Goal: Transaction & Acquisition: Purchase product/service

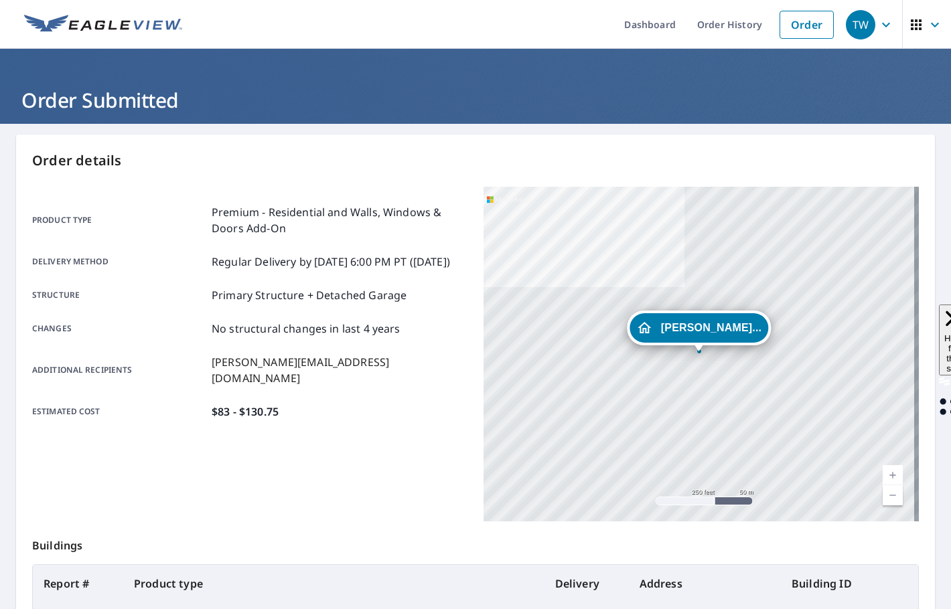
scroll to position [134, 0]
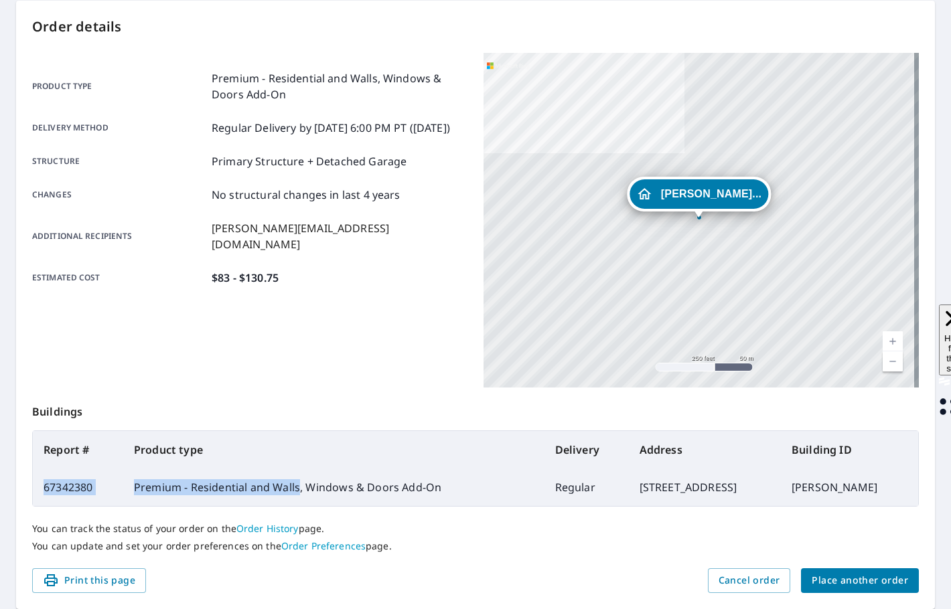
click at [841, 585] on span "Place another order" at bounding box center [860, 581] width 96 height 17
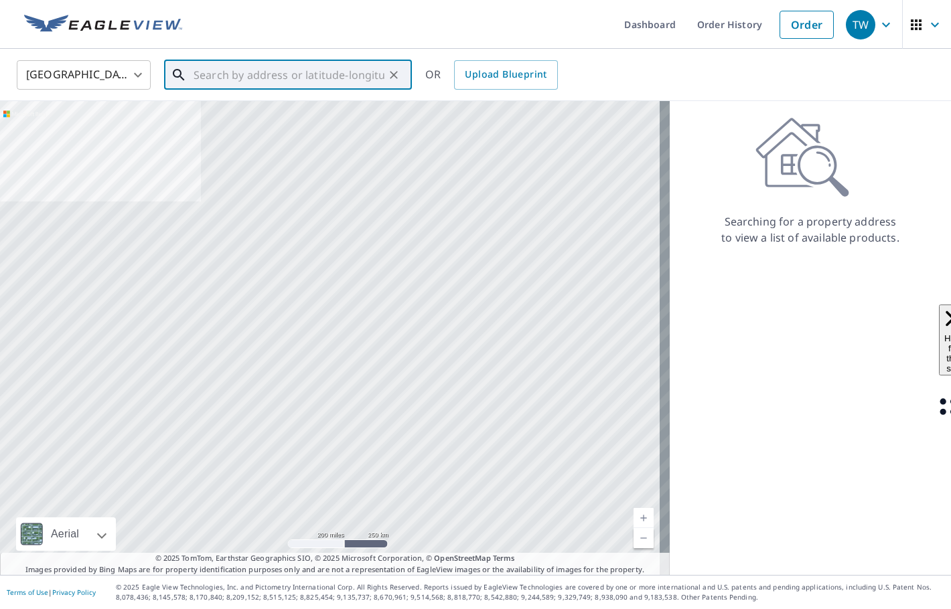
click at [255, 79] on input "text" at bounding box center [289, 75] width 191 height 38
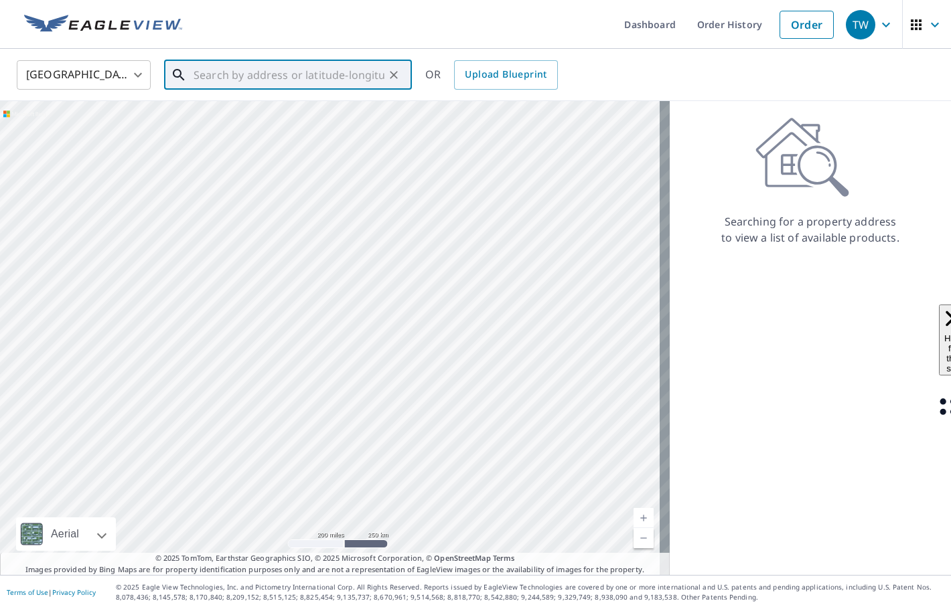
paste input "[STREET_ADDRESS][PERSON_NAME]"
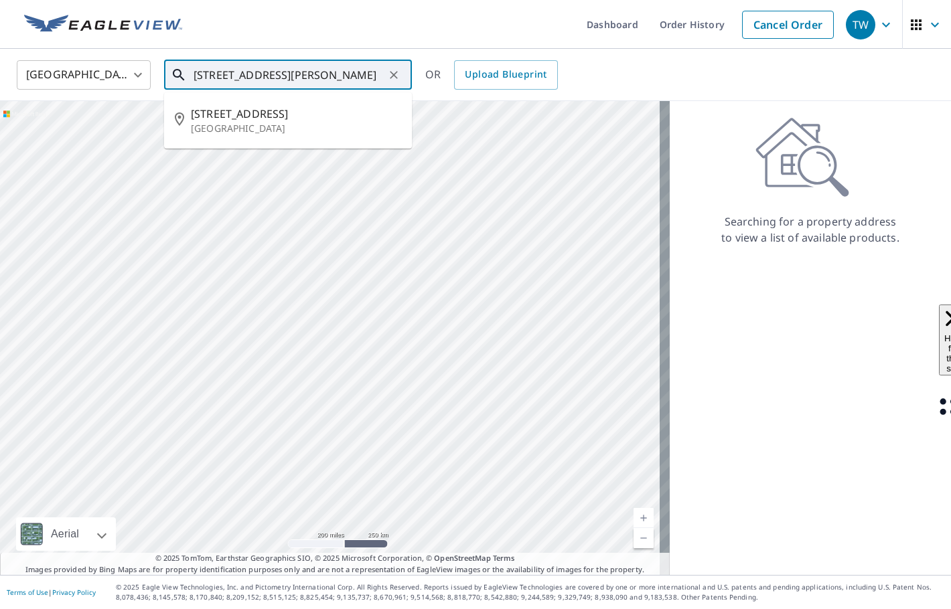
type input "[STREET_ADDRESS][PERSON_NAME]"
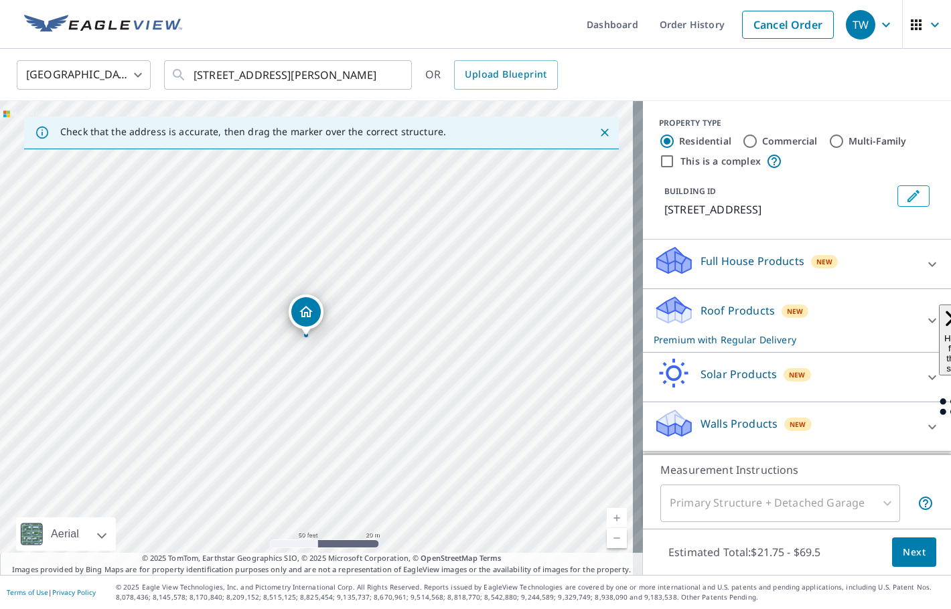
drag, startPoint x: 320, startPoint y: 315, endPoint x: 309, endPoint y: 315, distance: 10.7
click at [906, 198] on icon "Edit building 1" at bounding box center [913, 196] width 16 height 16
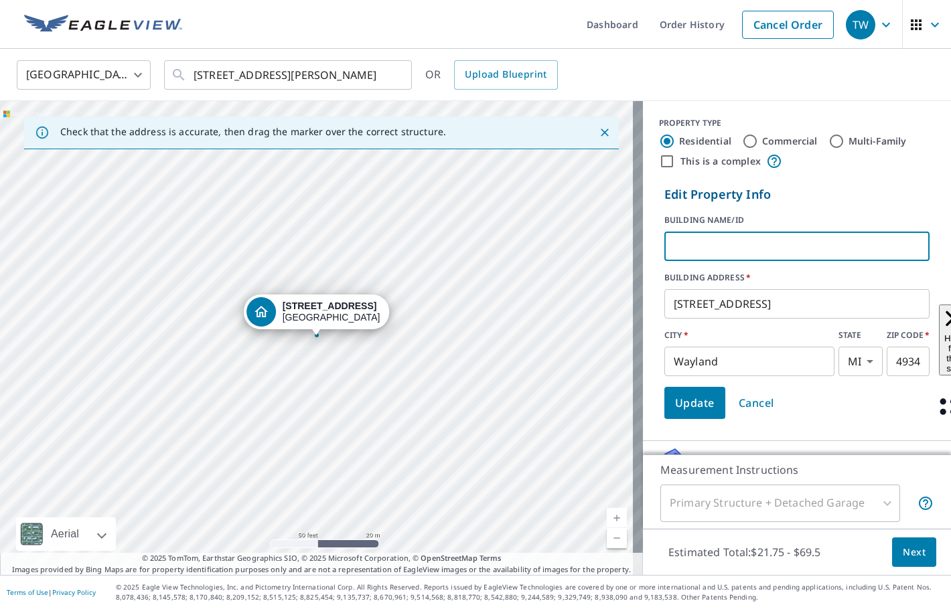
click at [779, 247] on input "text" at bounding box center [796, 247] width 265 height 38
type input "j"
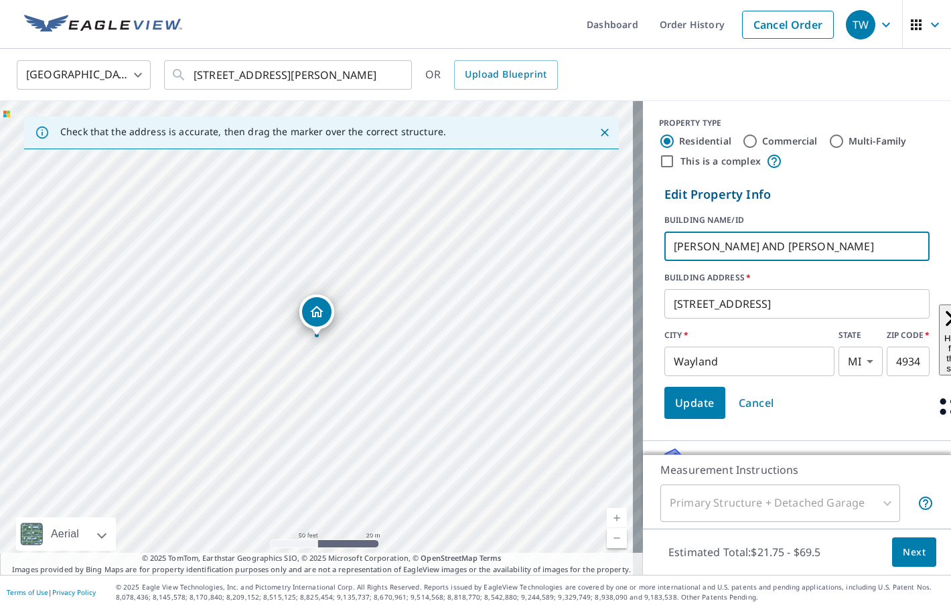
type input "[PERSON_NAME] AND [PERSON_NAME]"
click at [675, 402] on span "Update" at bounding box center [695, 403] width 40 height 19
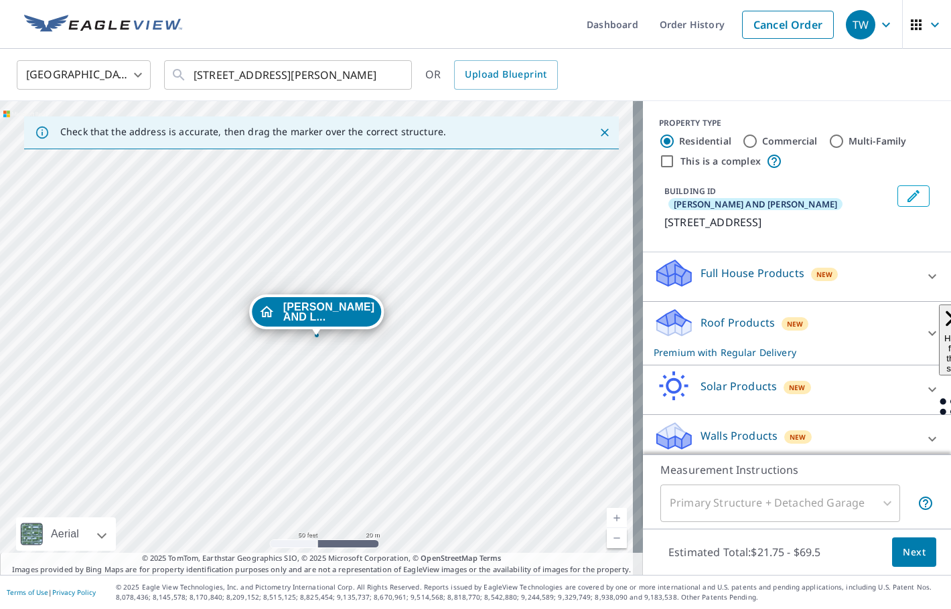
click at [924, 325] on icon at bounding box center [932, 333] width 16 height 16
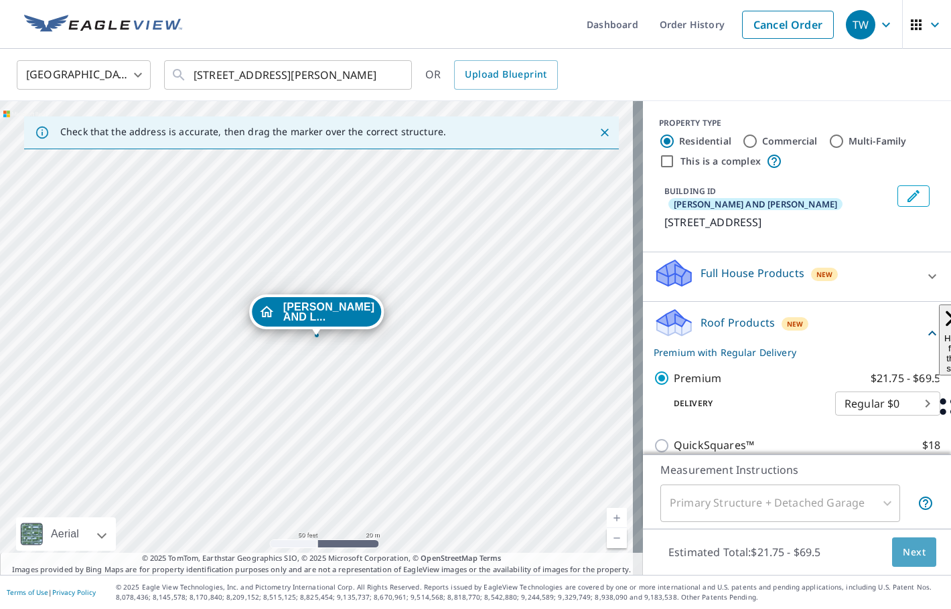
click at [903, 558] on span "Next" at bounding box center [914, 552] width 23 height 17
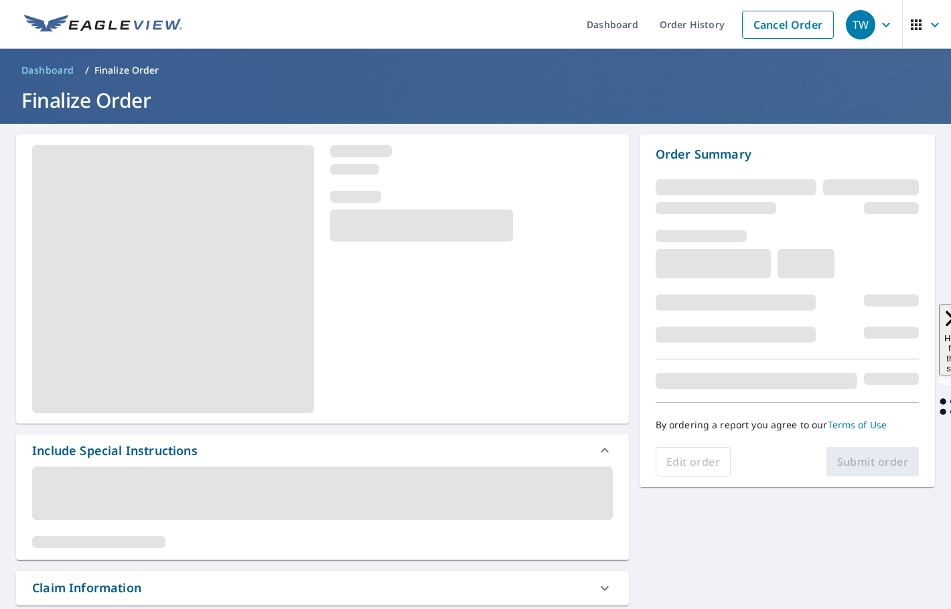
scroll to position [201, 0]
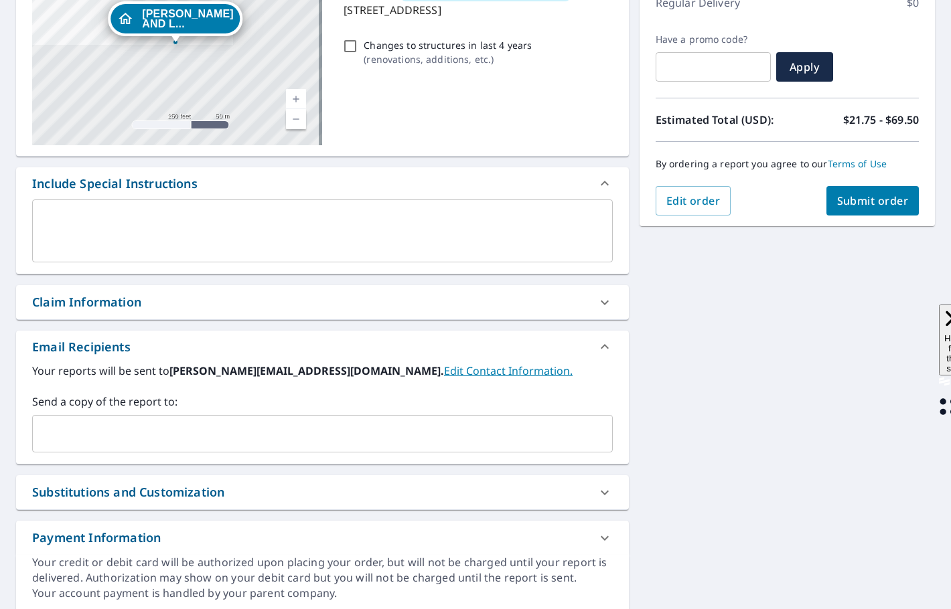
click at [180, 427] on input "text" at bounding box center [312, 433] width 548 height 25
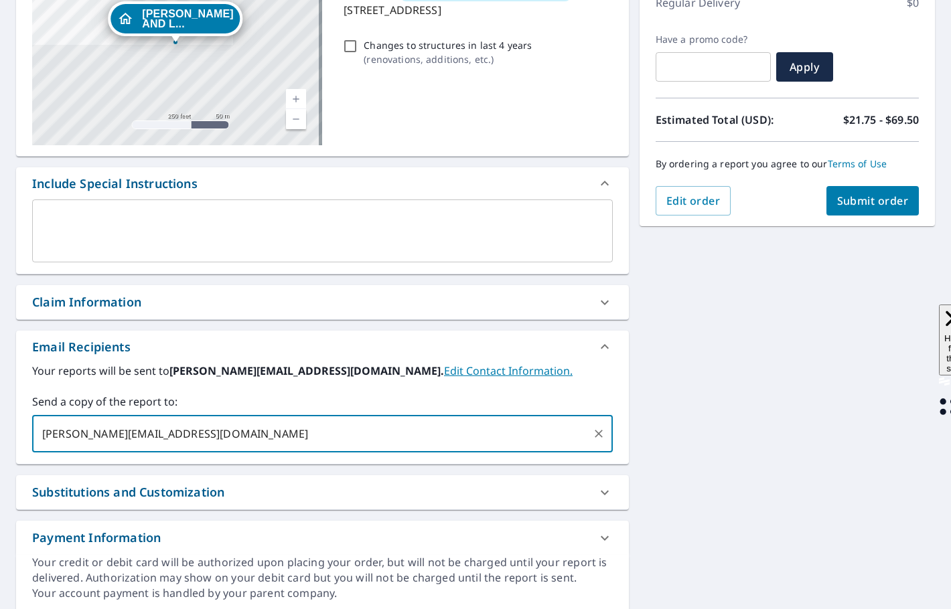
type input "[PERSON_NAME][EMAIL_ADDRESS][DOMAIN_NAME]"
click at [867, 207] on span "Submit order" at bounding box center [873, 201] width 72 height 15
checkbox input "true"
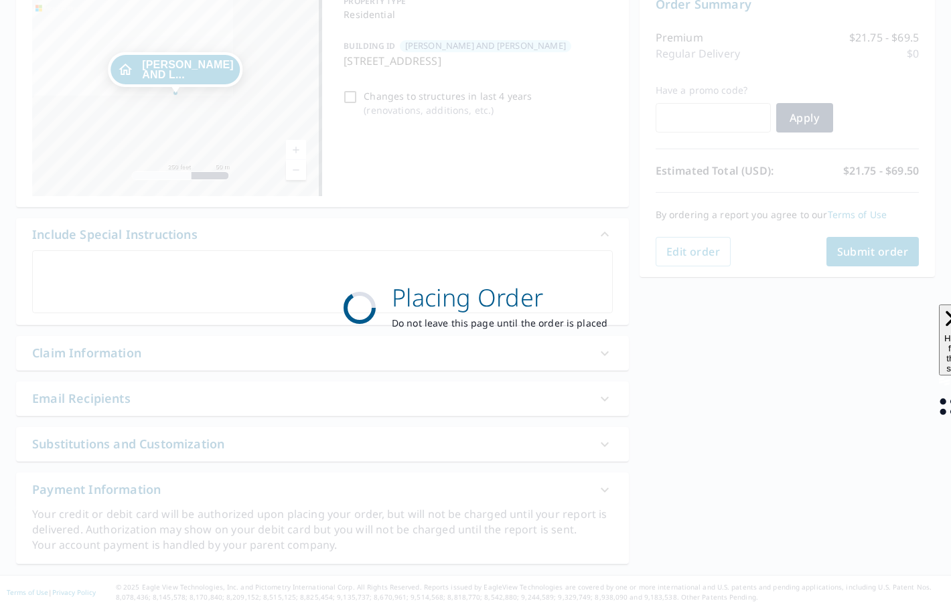
scroll to position [150, 0]
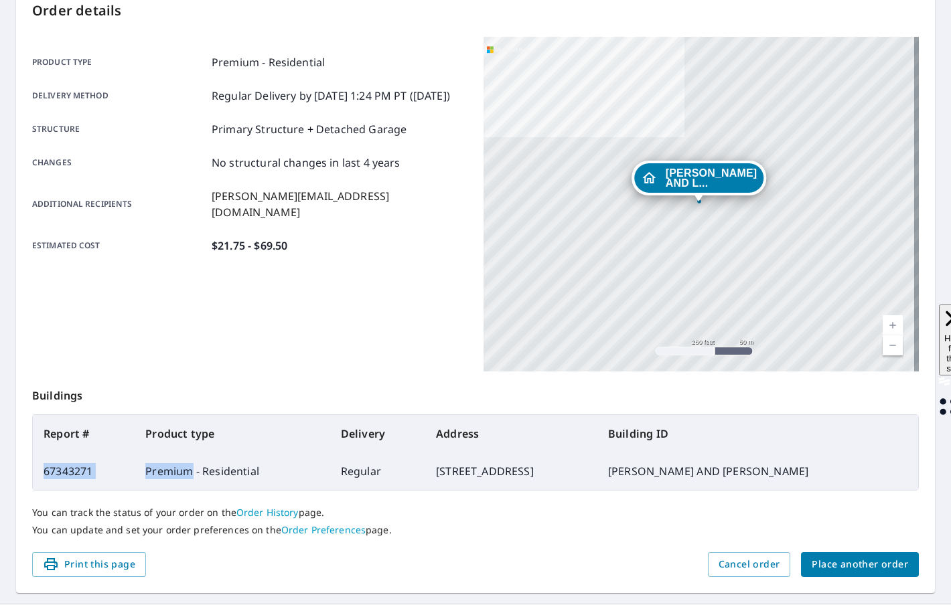
drag, startPoint x: 190, startPoint y: 475, endPoint x: 40, endPoint y: 467, distance: 150.9
click at [40, 467] on tr "67343271 Premium - Residential Regular [STREET_ADDRESS] [PERSON_NAME] AND [PERS…" at bounding box center [475, 472] width 885 height 38
copy tr "67343271 Premium"
